Goal: Information Seeking & Learning: Find specific fact

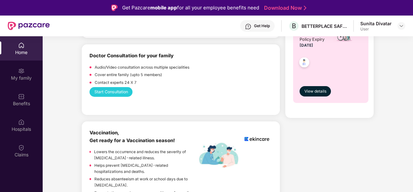
scroll to position [346, 0]
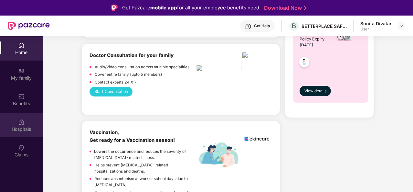
click at [21, 128] on div "Hospitals" at bounding box center [21, 129] width 43 height 6
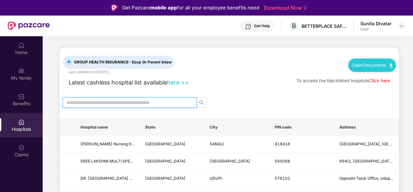
click at [86, 102] on input "text" at bounding box center [127, 102] width 121 height 7
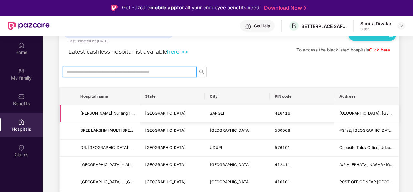
scroll to position [34, 0]
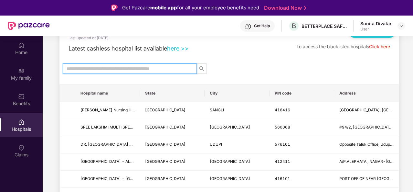
click at [145, 67] on input "text" at bounding box center [127, 68] width 121 height 7
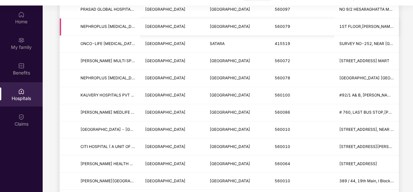
scroll to position [0, 0]
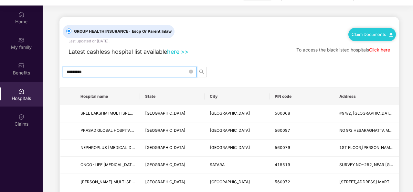
type input "*********"
click at [97, 67] on span "*********" at bounding box center [130, 72] width 134 height 10
drag, startPoint x: 97, startPoint y: 74, endPoint x: 50, endPoint y: 78, distance: 46.7
type input "*"
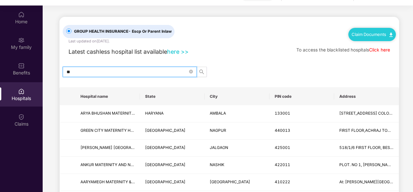
type input "*"
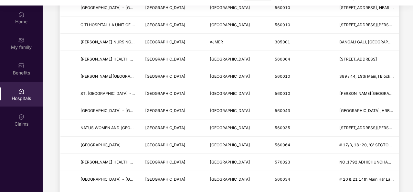
scroll to position [227, 0]
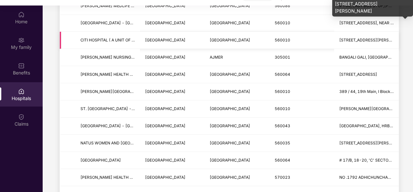
type input "****"
click at [351, 39] on span "[STREET_ADDRESS][PERSON_NAME]" at bounding box center [374, 39] width 70 height 5
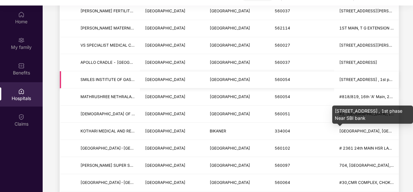
scroll to position [565, 0]
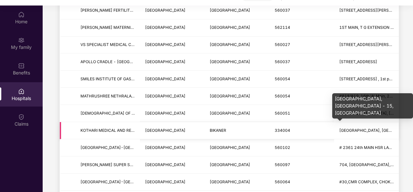
click at [356, 128] on span "[GEOGRAPHIC_DATA], [GEOGRAPHIC_DATA] - 15, [GEOGRAPHIC_DATA]" at bounding box center [406, 130] width 135 height 5
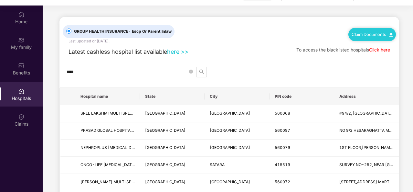
scroll to position [0, 0]
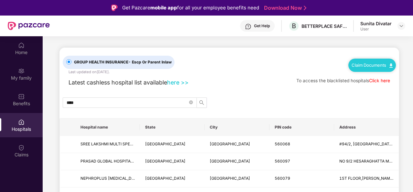
click at [179, 81] on link "here >>" at bounding box center [178, 82] width 22 height 7
